Goal: Find specific page/section: Find specific page/section

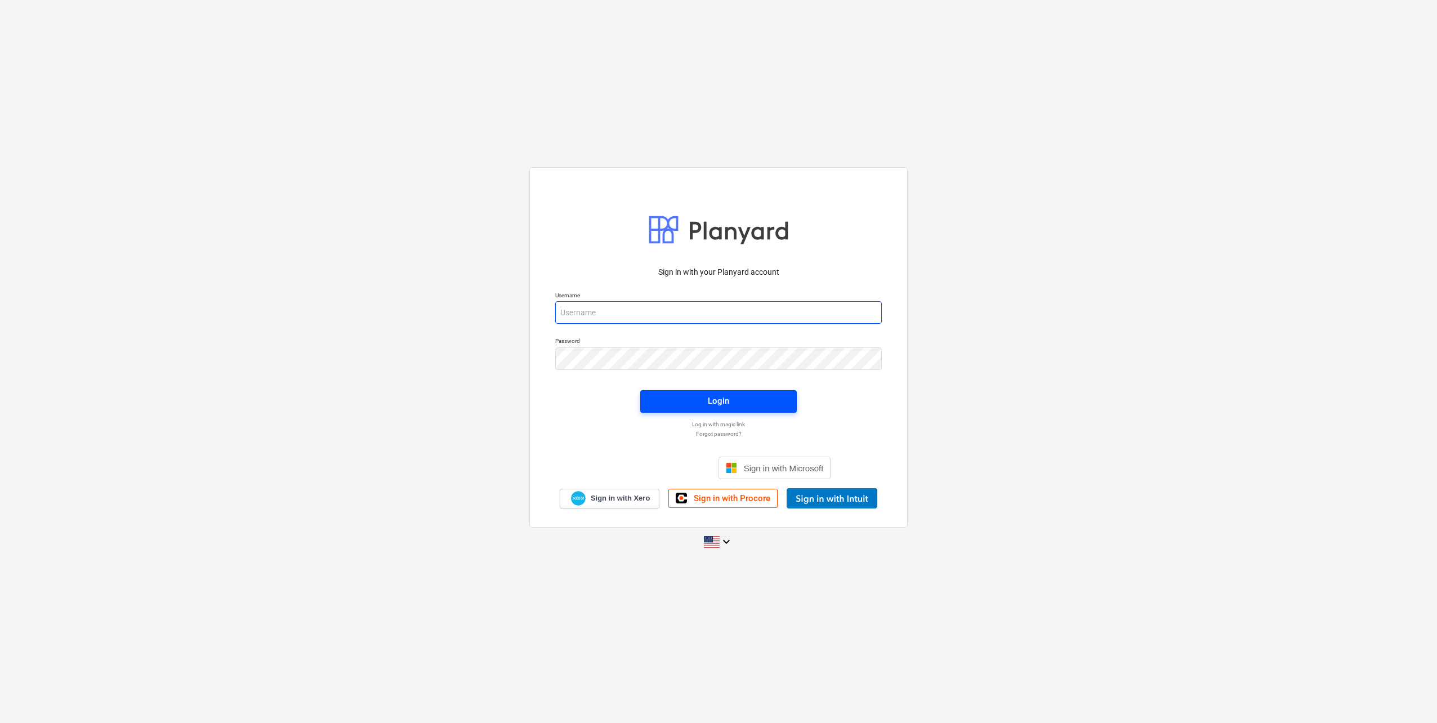
type input "[PERSON_NAME][EMAIL_ADDRESS][DOMAIN_NAME]"
click at [703, 403] on span "Login" at bounding box center [718, 400] width 129 height 15
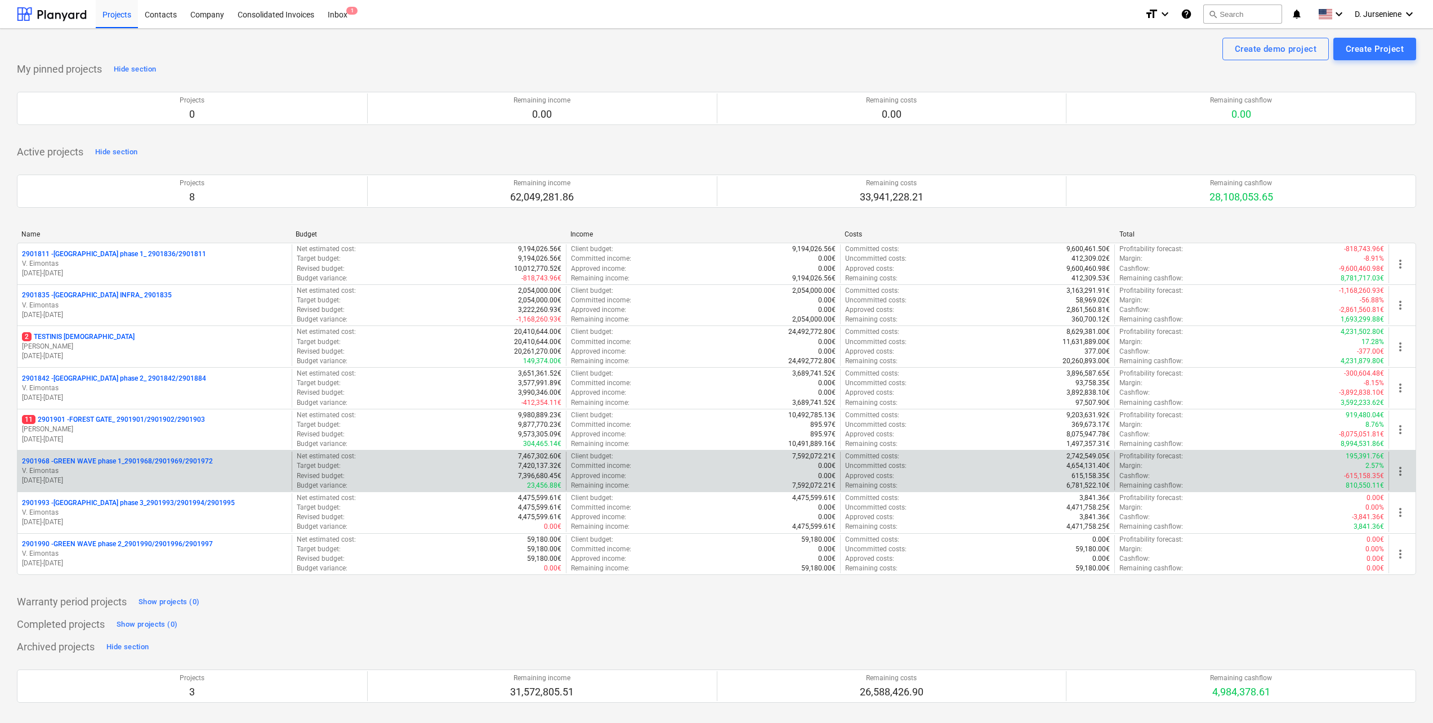
click at [132, 473] on p "V. Eimontas" at bounding box center [154, 471] width 265 height 10
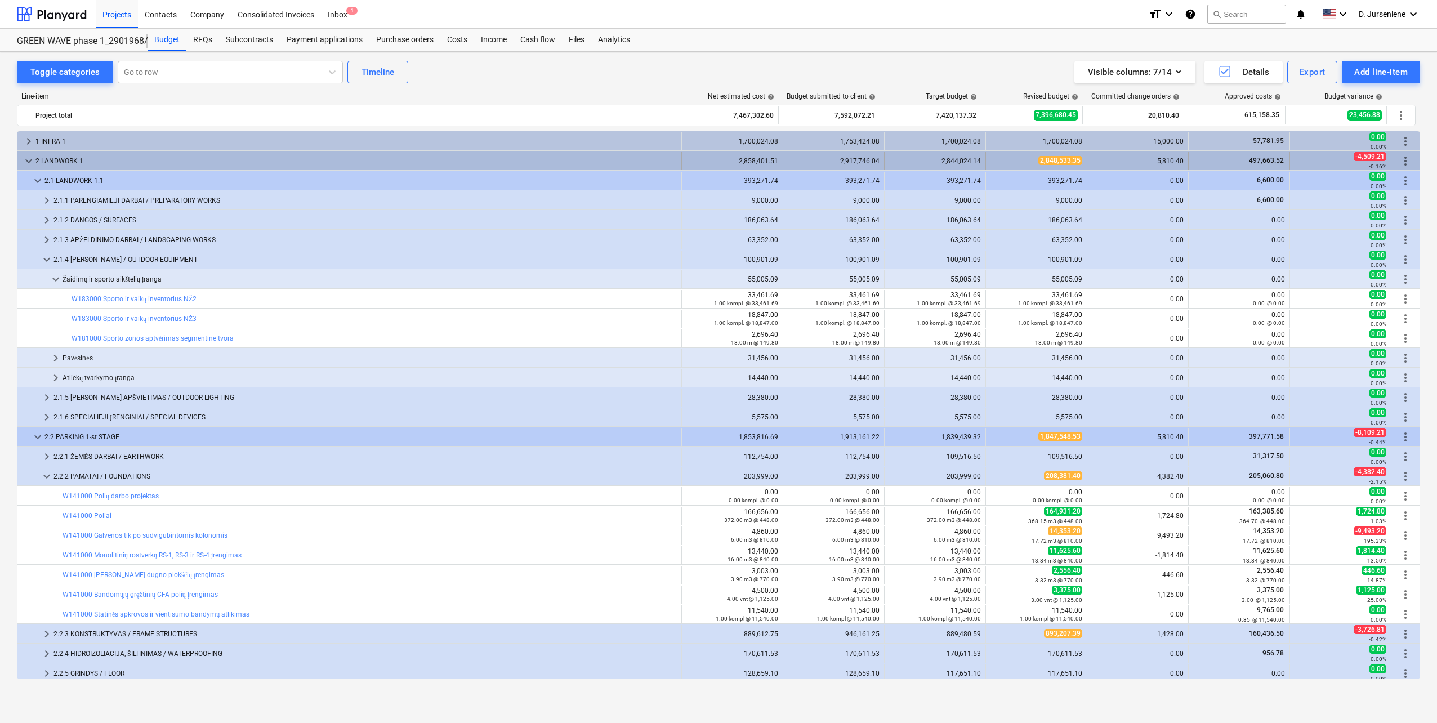
click at [28, 162] on span "keyboard_arrow_down" at bounding box center [29, 161] width 14 height 14
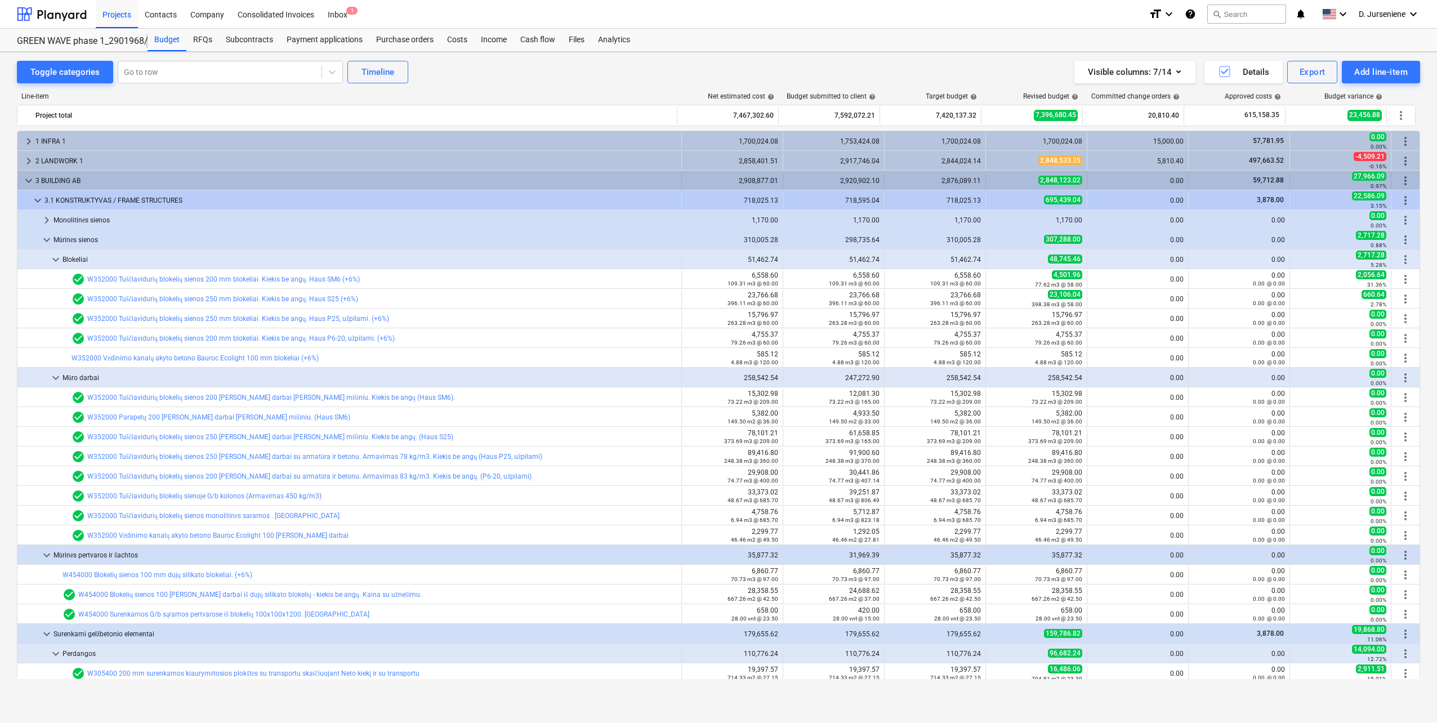
click at [28, 184] on span "keyboard_arrow_down" at bounding box center [29, 181] width 14 height 14
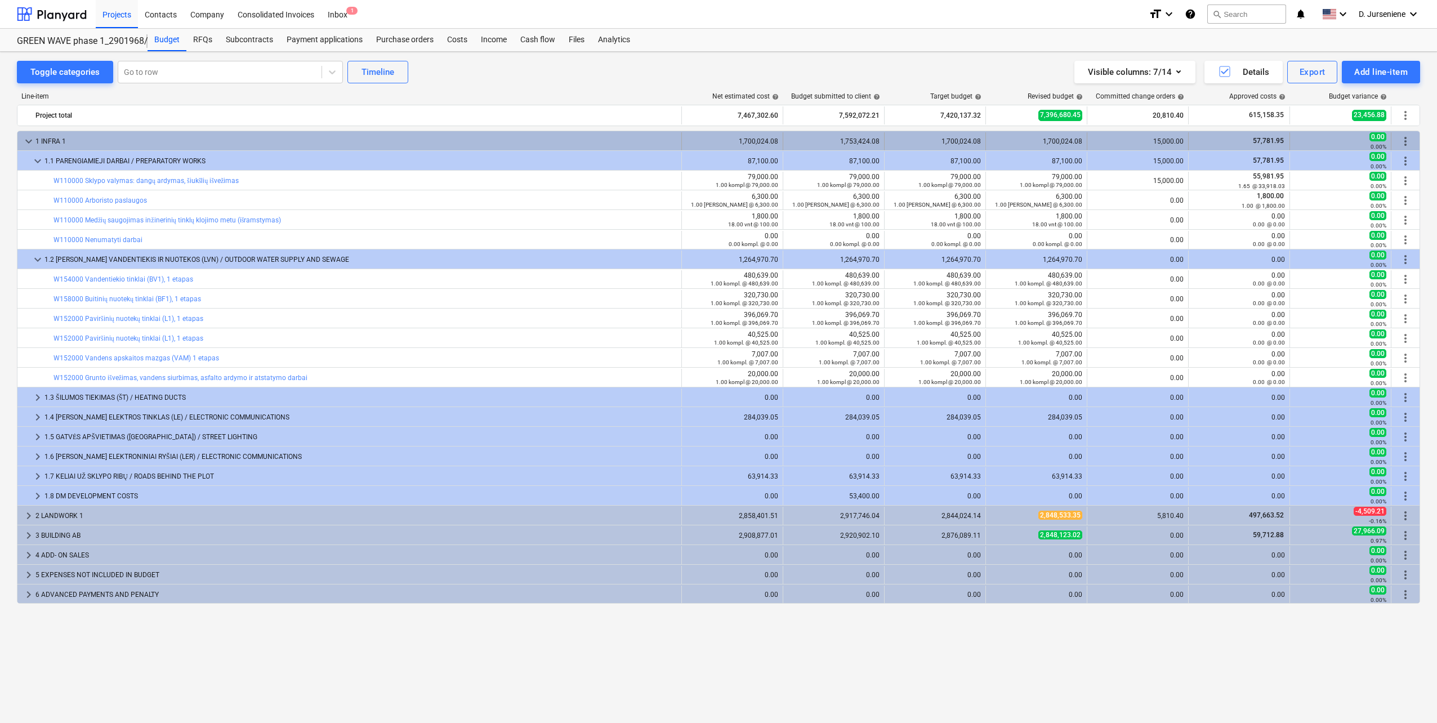
click at [28, 139] on span "keyboard_arrow_down" at bounding box center [29, 142] width 14 height 14
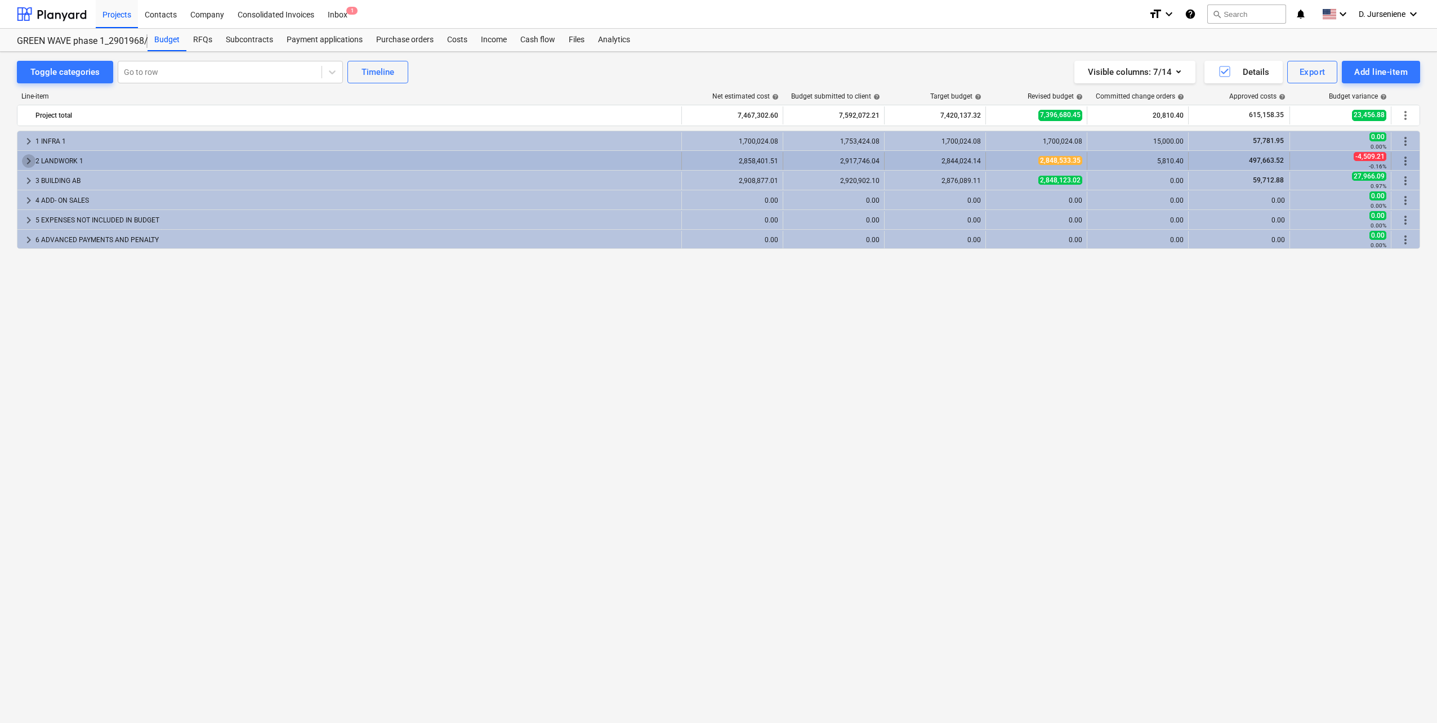
click at [28, 159] on span "keyboard_arrow_right" at bounding box center [29, 161] width 14 height 14
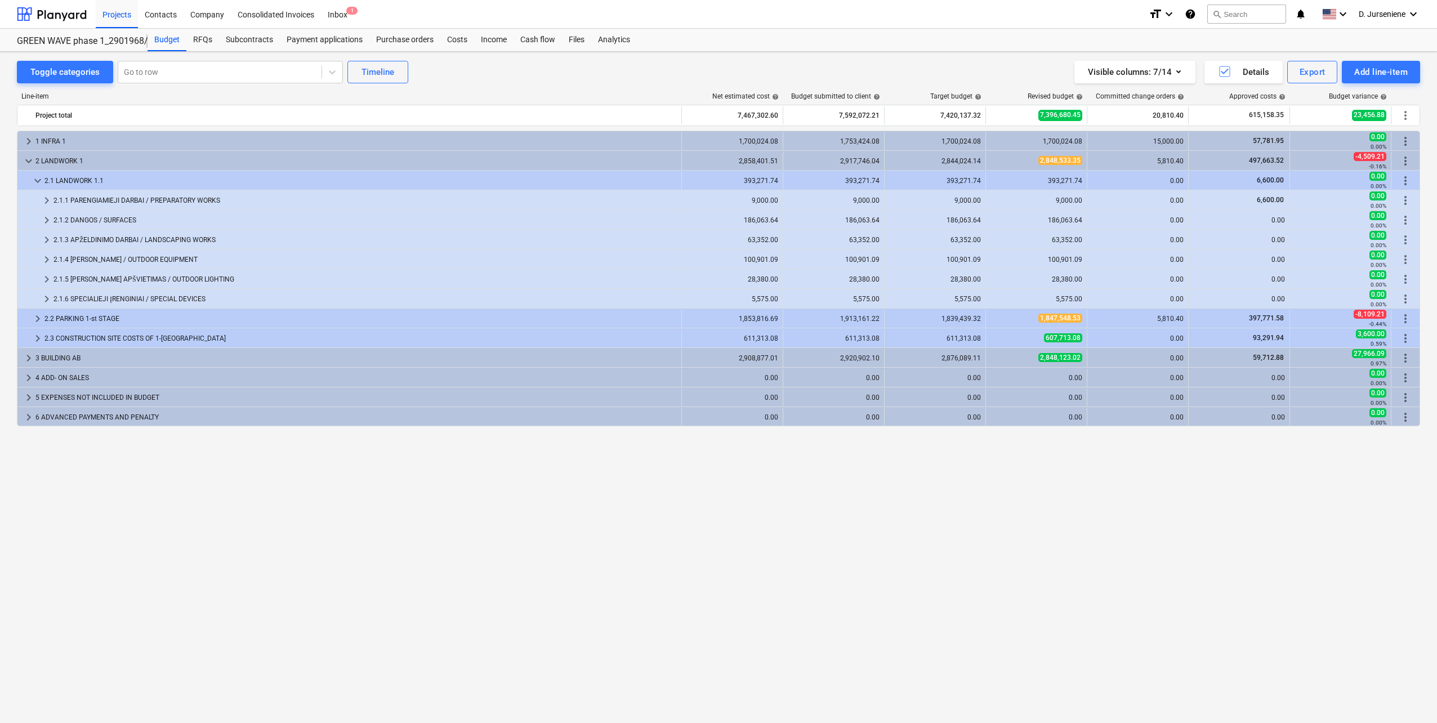
click at [667, 444] on div "keyboard_arrow_right 1 INFRA 1 1,700,024.08 1,753,424.08 1,700,024.08 1,700,024…" at bounding box center [718, 405] width 1403 height 548
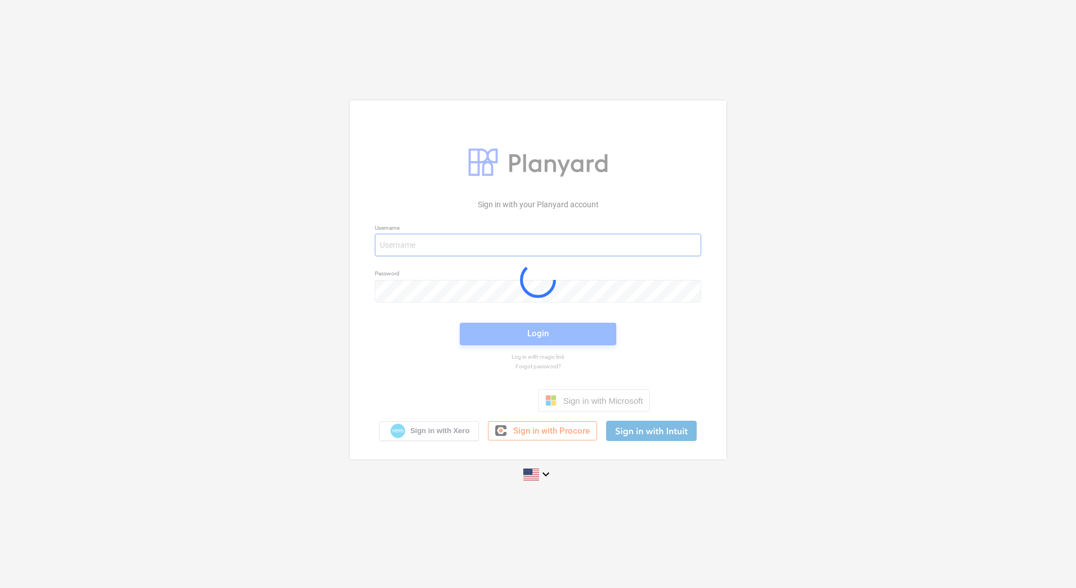
type input "[PERSON_NAME][EMAIL_ADDRESS][DOMAIN_NAME]"
click at [563, 333] on div at bounding box center [538, 279] width 377 height 359
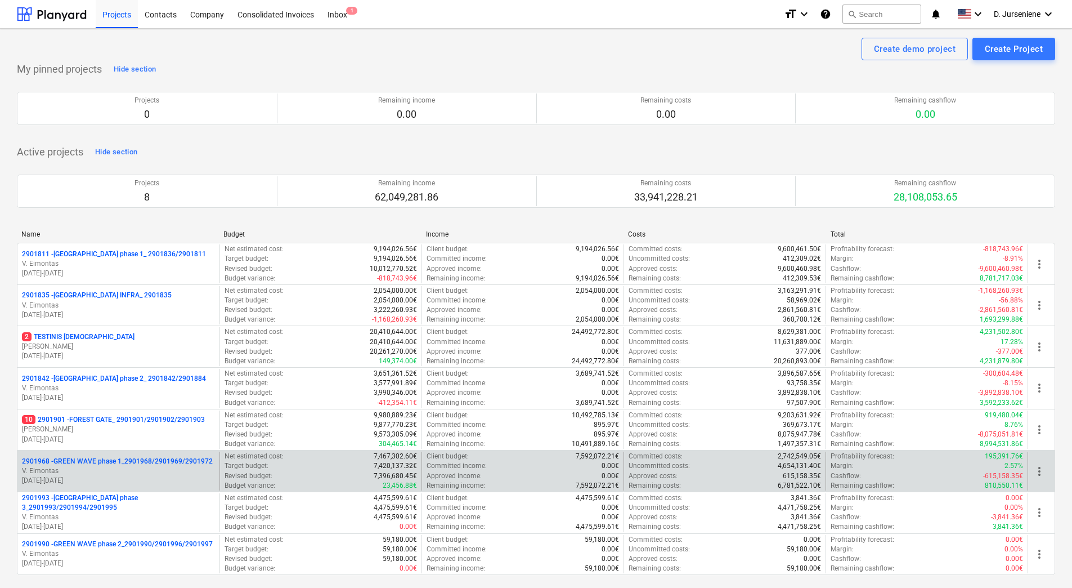
click at [117, 464] on p "2901968 - GREEN WAVE phase 1_2901968/2901969/2901972" at bounding box center [117, 462] width 191 height 10
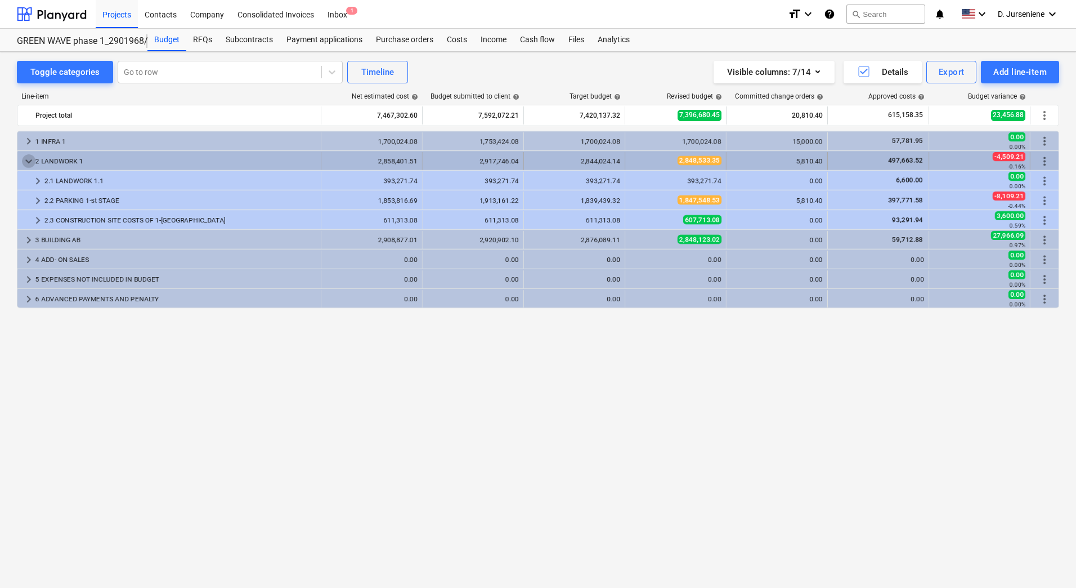
click at [28, 159] on span "keyboard_arrow_down" at bounding box center [29, 161] width 14 height 14
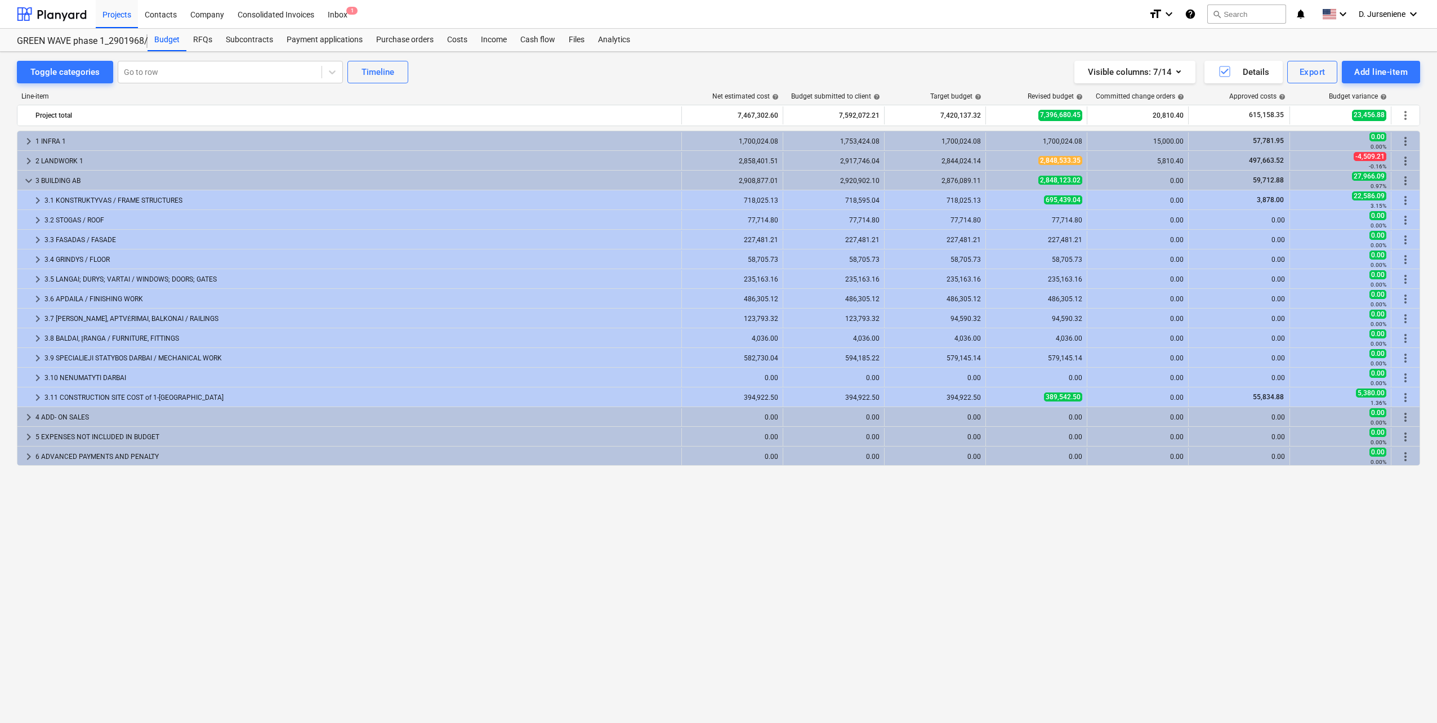
click at [775, 66] on div "Visible columns : 7/14 Details Export Add line-item" at bounding box center [1081, 72] width 677 height 23
